Goal: Find specific page/section: Find specific page/section

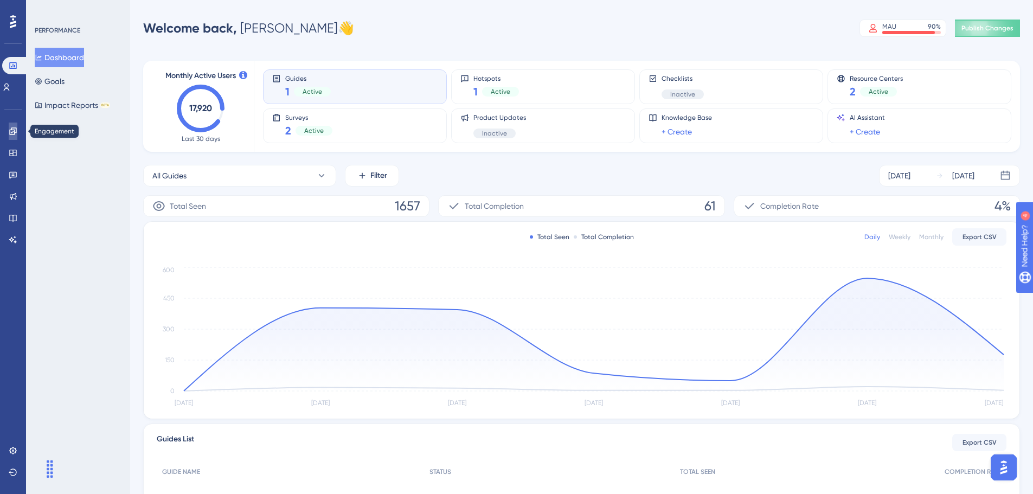
click at [13, 132] on icon at bounding box center [13, 131] width 9 height 9
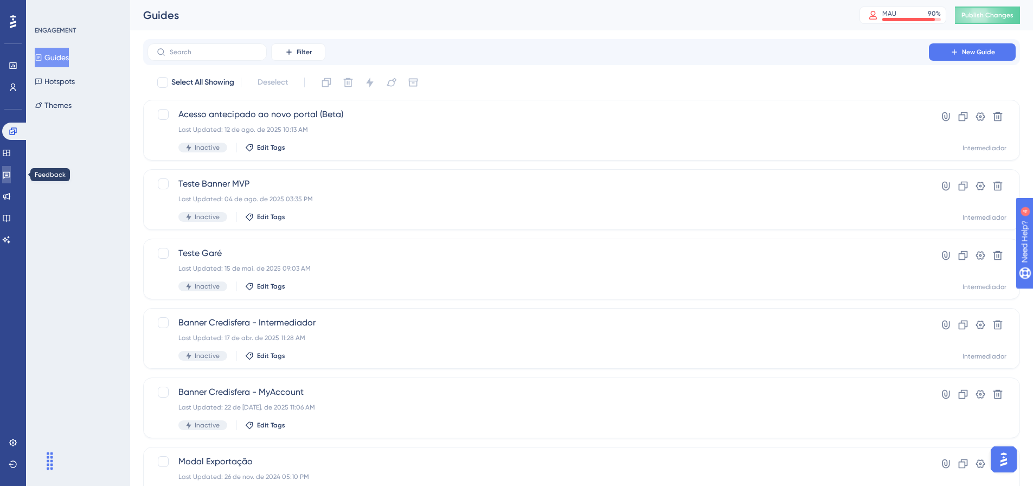
click at [11, 167] on link at bounding box center [6, 174] width 9 height 17
